Goal: Navigation & Orientation: Find specific page/section

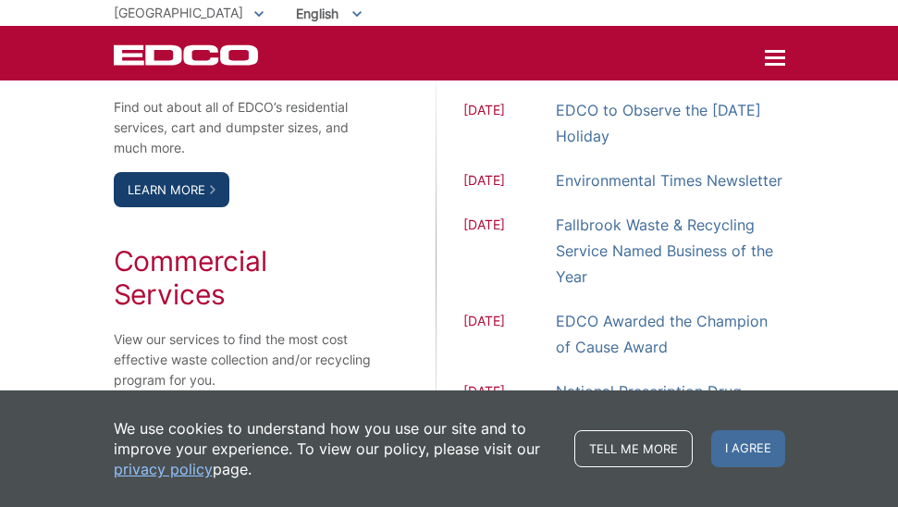
scroll to position [1643, 0]
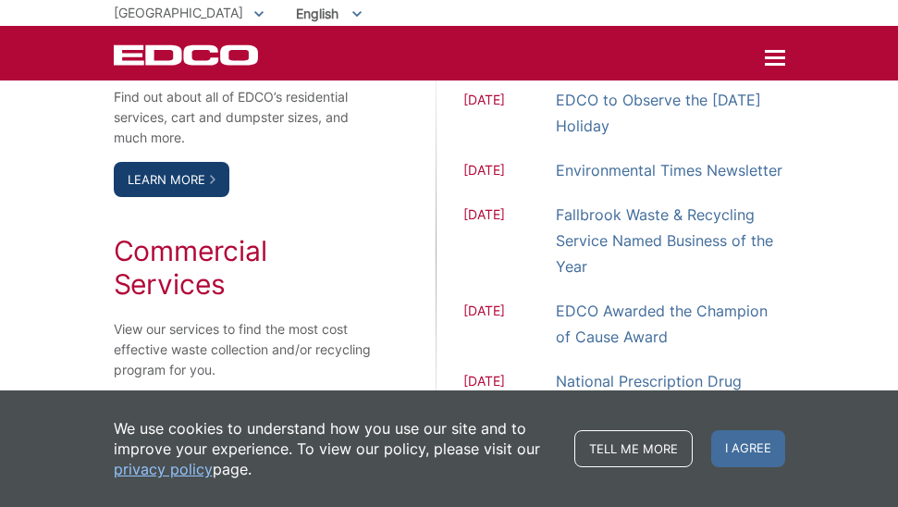
click at [182, 197] on link "Learn More" at bounding box center [172, 179] width 116 height 35
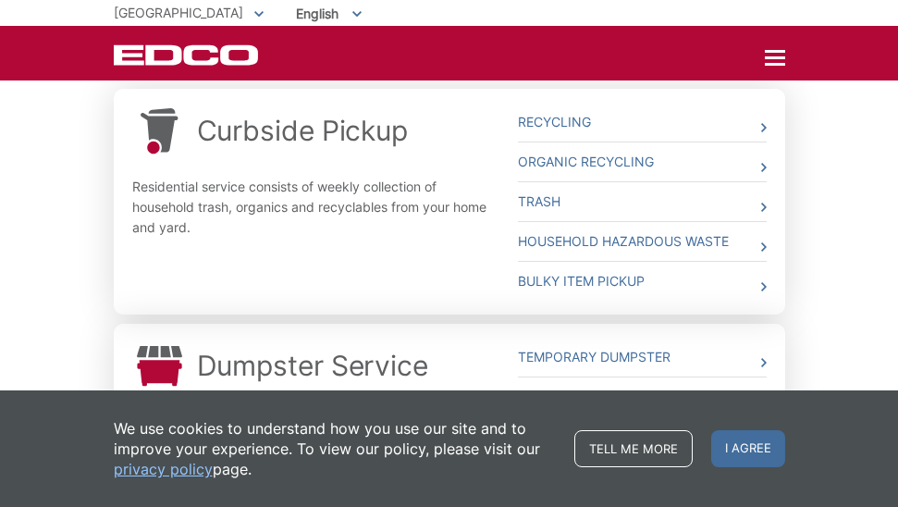
scroll to position [578, 0]
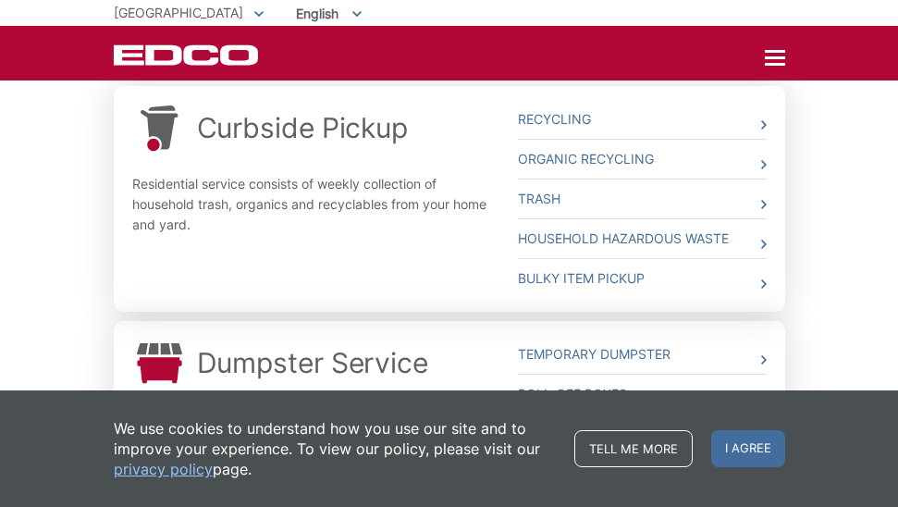
click at [462, 289] on div "Curbside Pickup Residential service consists of weekly collection of household …" at bounding box center [311, 199] width 358 height 198
click at [697, 277] on link "Bulky Item Pickup" at bounding box center [642, 278] width 249 height 39
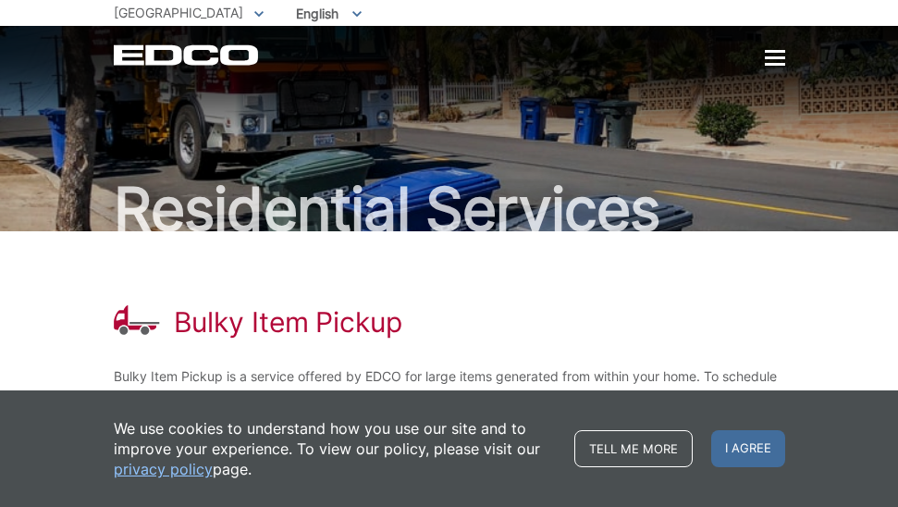
click at [770, 59] on div at bounding box center [775, 57] width 20 height 3
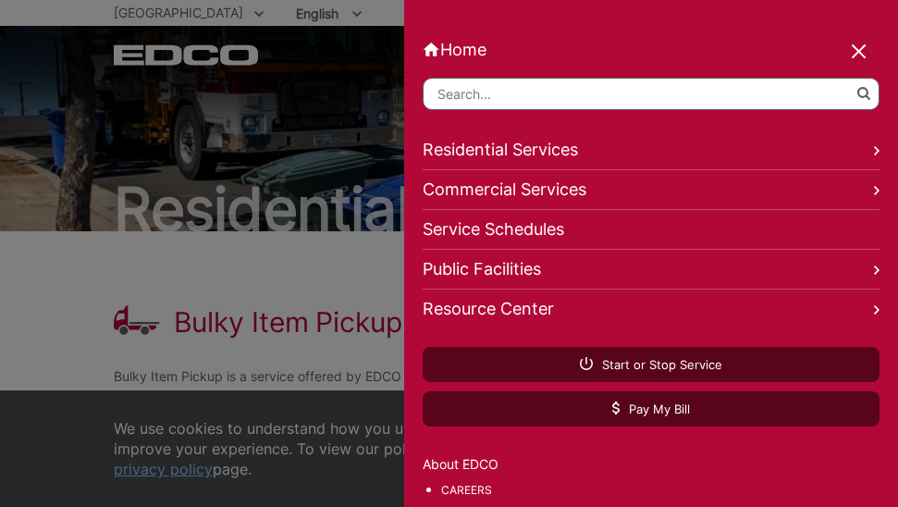
click at [605, 161] on link "Residential Services" at bounding box center [651, 150] width 457 height 40
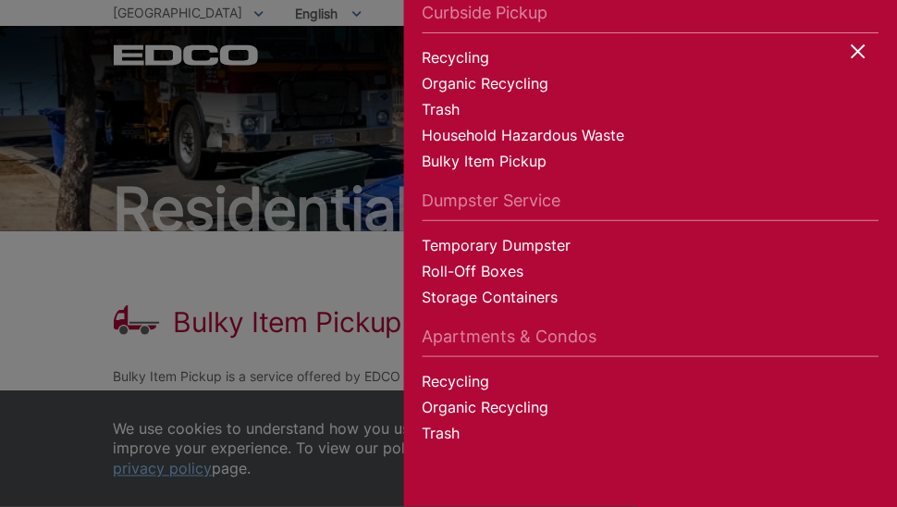
scroll to position [115, 0]
click at [450, 381] on link "Recycling" at bounding box center [651, 384] width 457 height 26
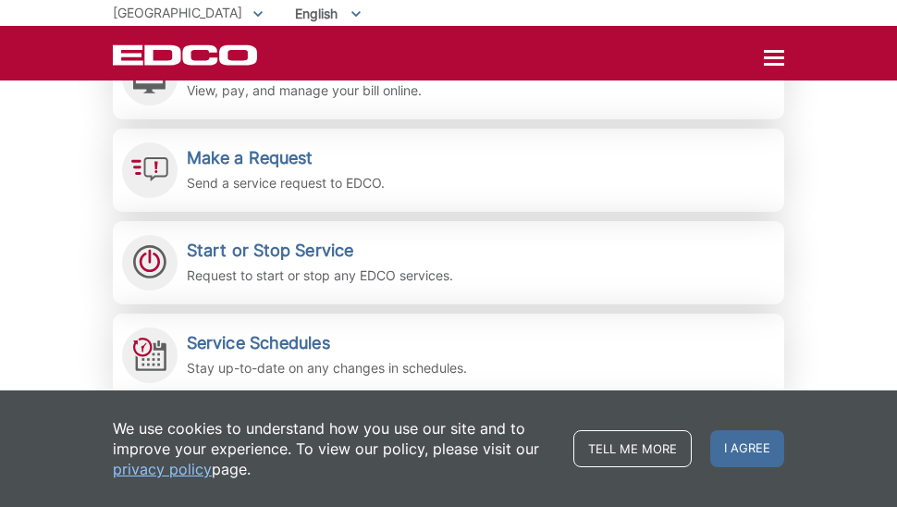
scroll to position [418, 0]
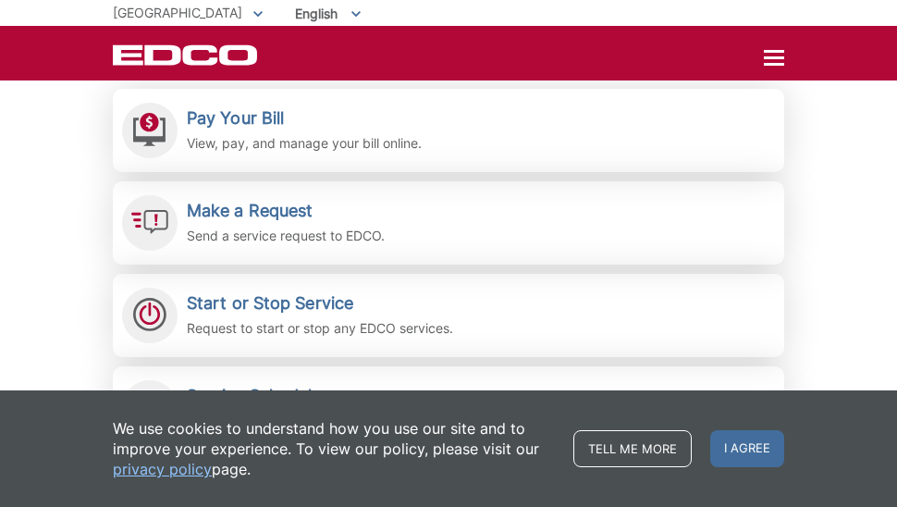
click at [166, 3] on p "[GEOGRAPHIC_DATA]" at bounding box center [188, 13] width 150 height 20
